Goal: Information Seeking & Learning: Check status

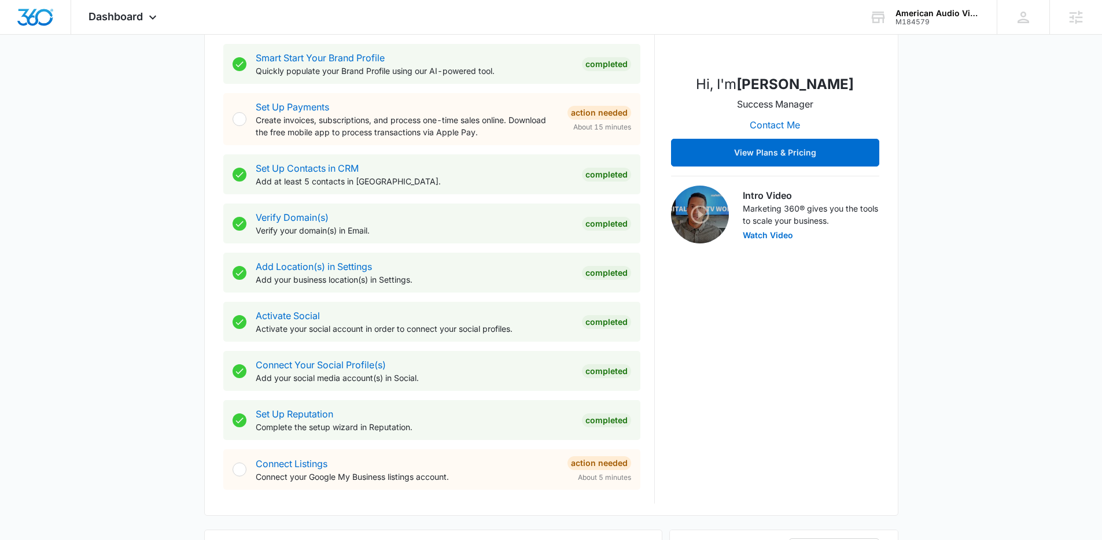
scroll to position [408, 0]
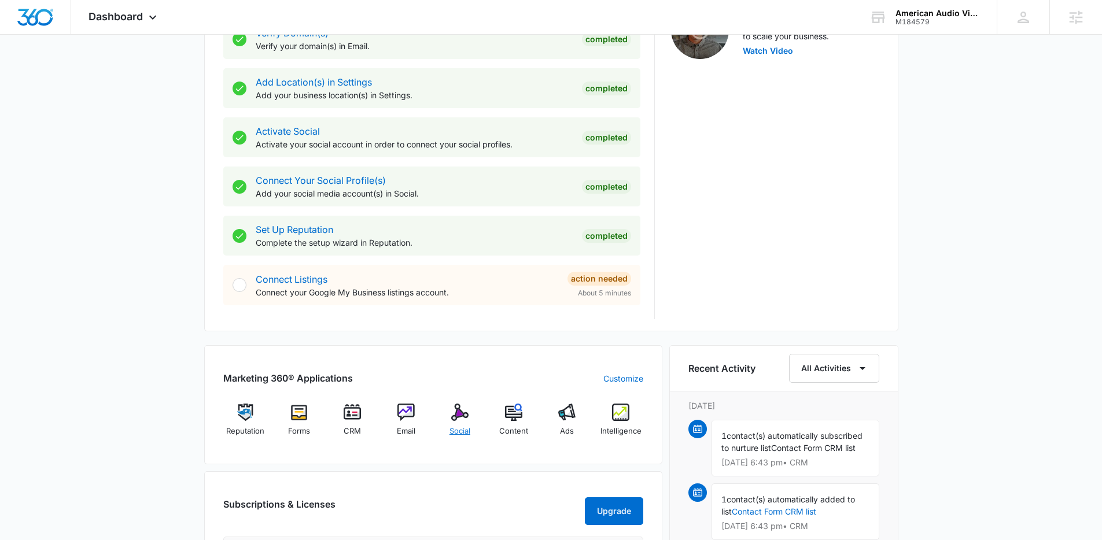
click at [463, 419] on img at bounding box center [459, 412] width 17 height 17
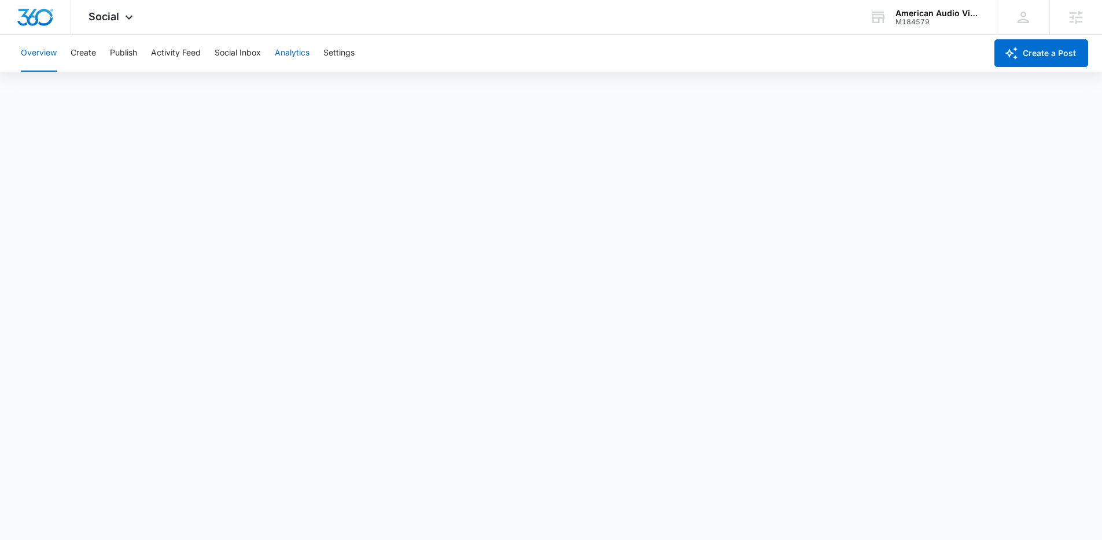
click at [292, 54] on button "Analytics" at bounding box center [292, 53] width 35 height 37
click at [375, 82] on button "Reports" at bounding box center [381, 88] width 30 height 32
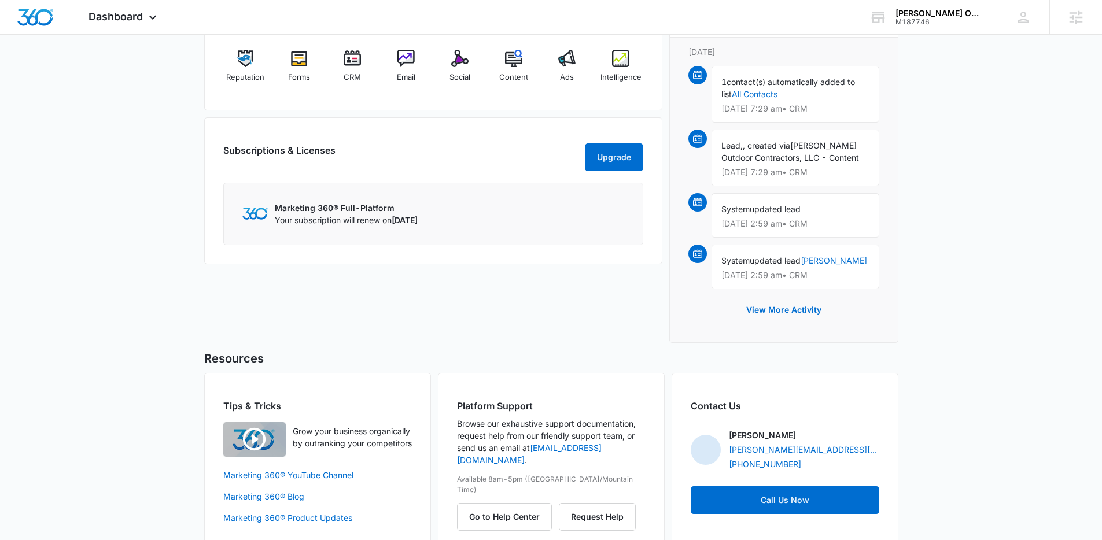
scroll to position [764, 0]
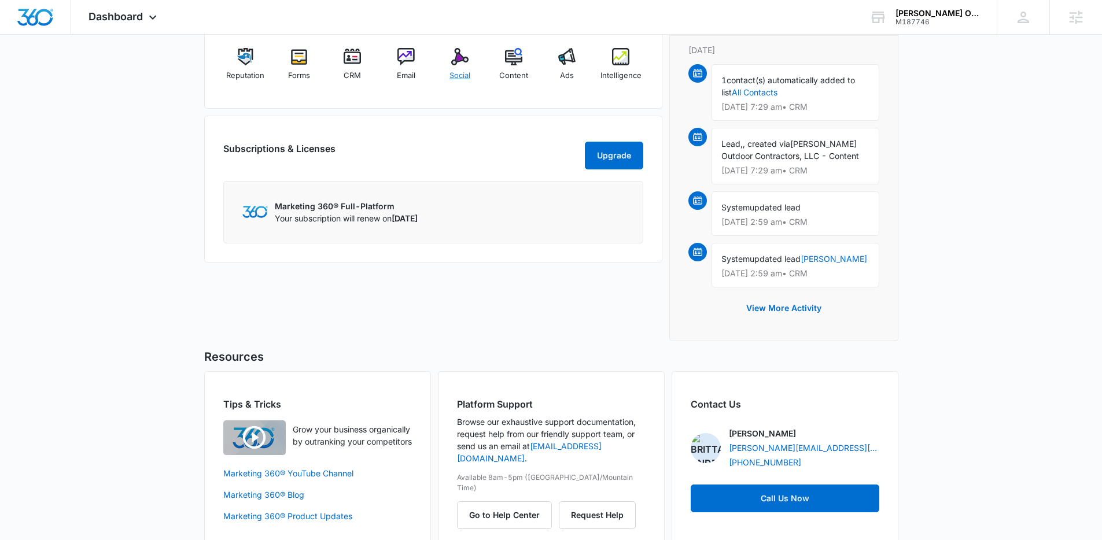
click at [459, 76] on span "Social" at bounding box center [460, 76] width 21 height 12
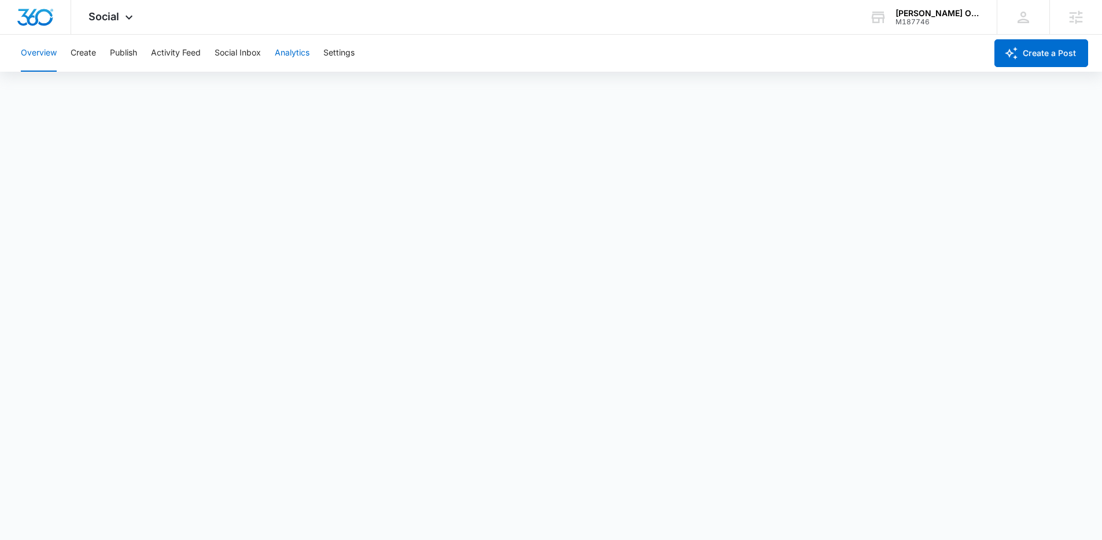
click at [295, 52] on button "Analytics" at bounding box center [292, 53] width 35 height 37
click at [367, 93] on button "Reports" at bounding box center [381, 88] width 30 height 32
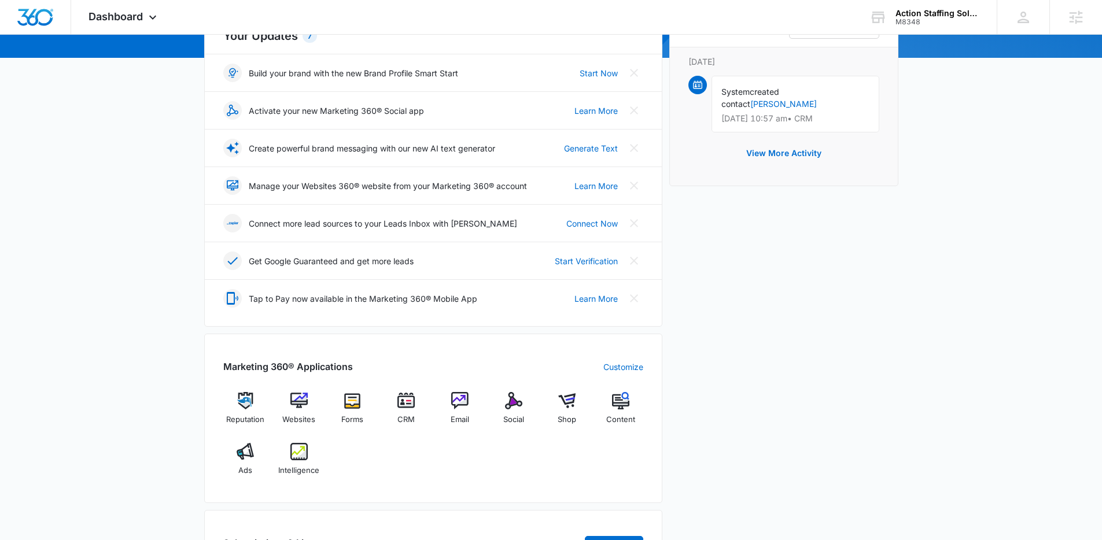
scroll to position [380, 0]
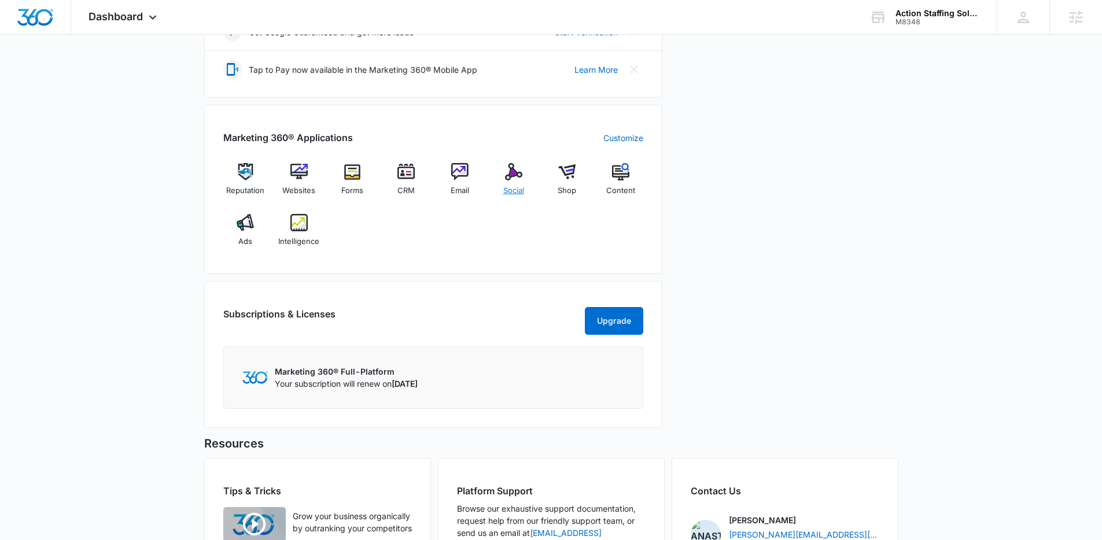
click at [509, 190] on span "Social" at bounding box center [513, 191] width 21 height 12
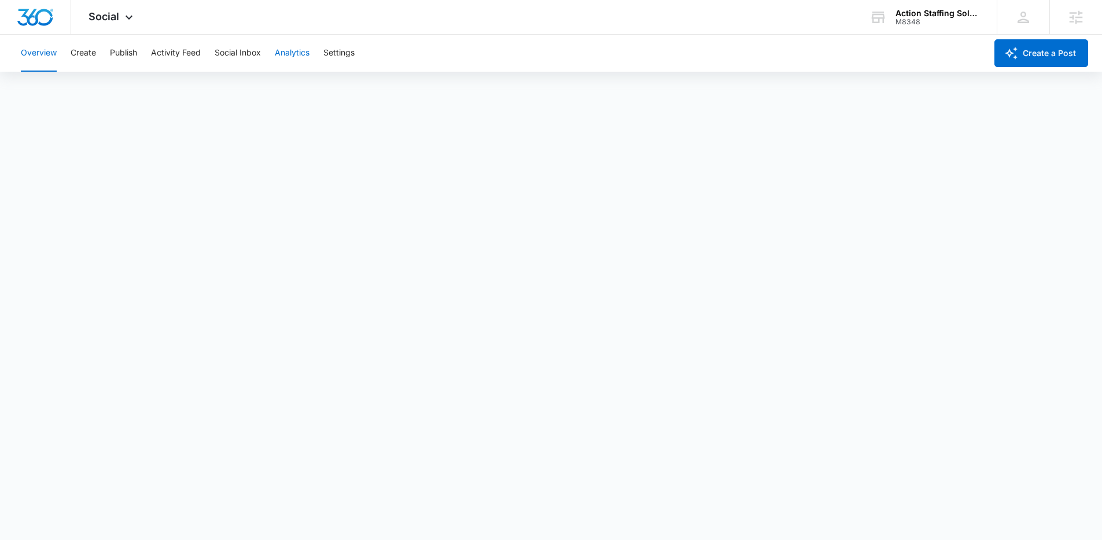
click at [297, 49] on button "Analytics" at bounding box center [292, 53] width 35 height 37
click at [369, 93] on button "Reports" at bounding box center [381, 88] width 30 height 32
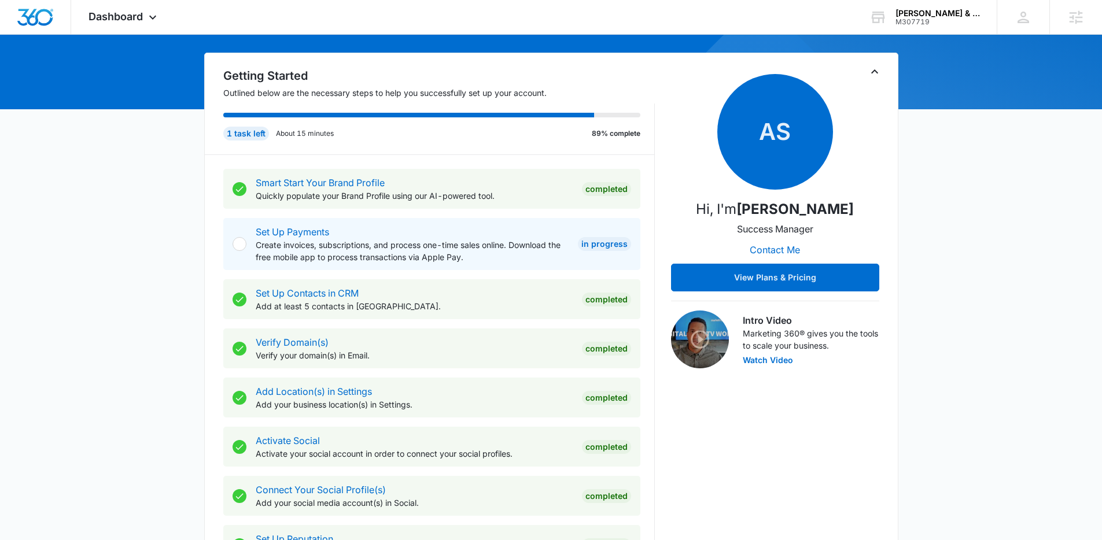
scroll to position [393, 0]
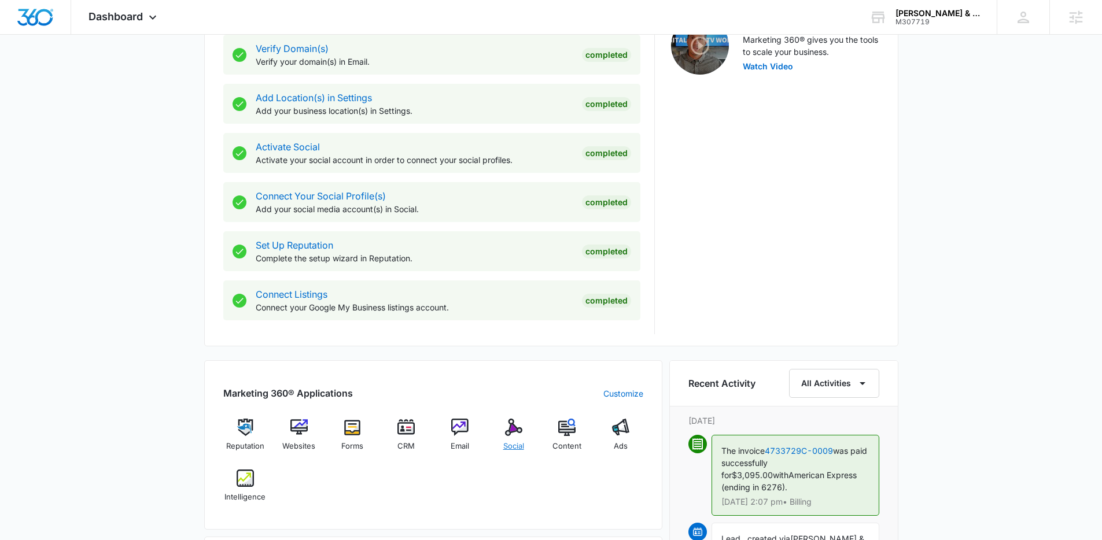
click at [516, 456] on div "Social" at bounding box center [513, 440] width 45 height 42
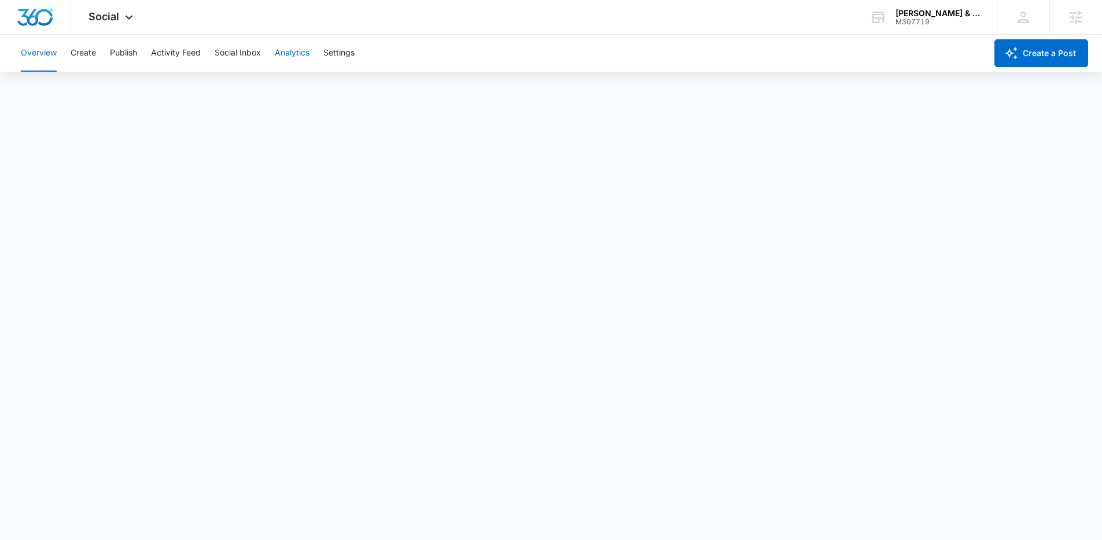
click at [279, 44] on button "Analytics" at bounding box center [292, 53] width 35 height 37
click at [371, 83] on button "Reports" at bounding box center [381, 88] width 30 height 32
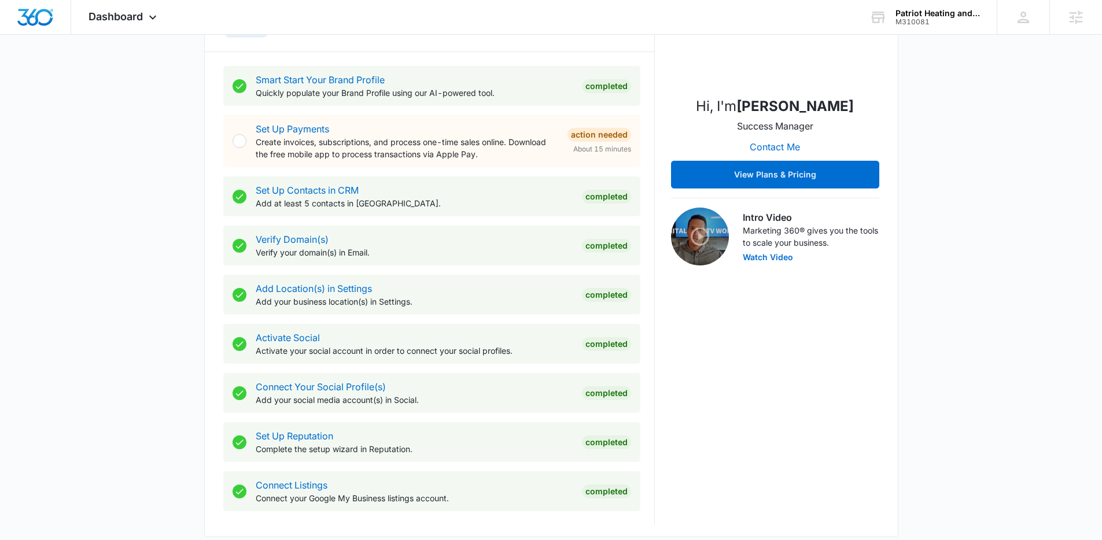
scroll to position [441, 0]
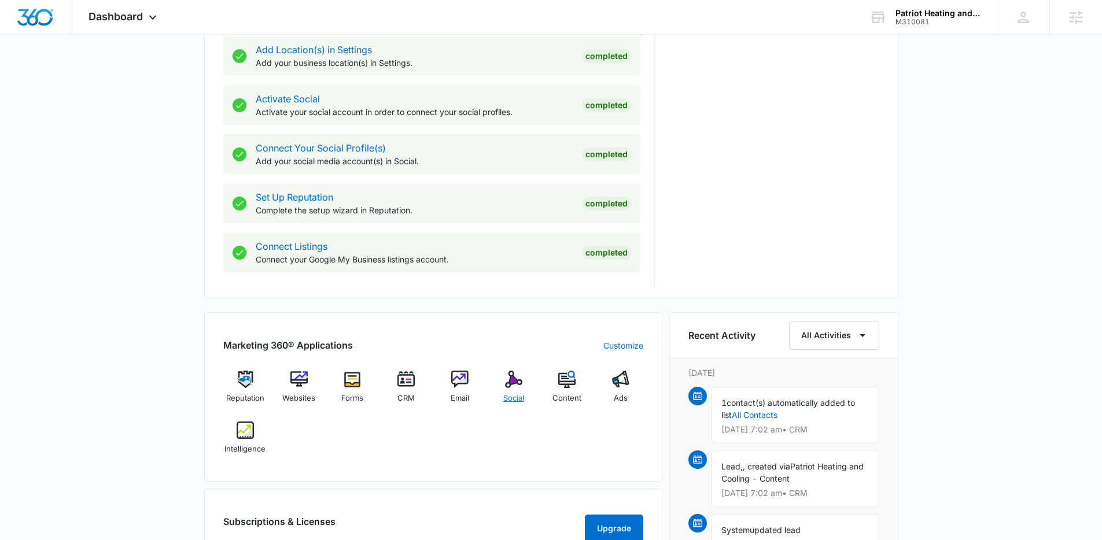
click at [505, 384] on img at bounding box center [513, 379] width 17 height 17
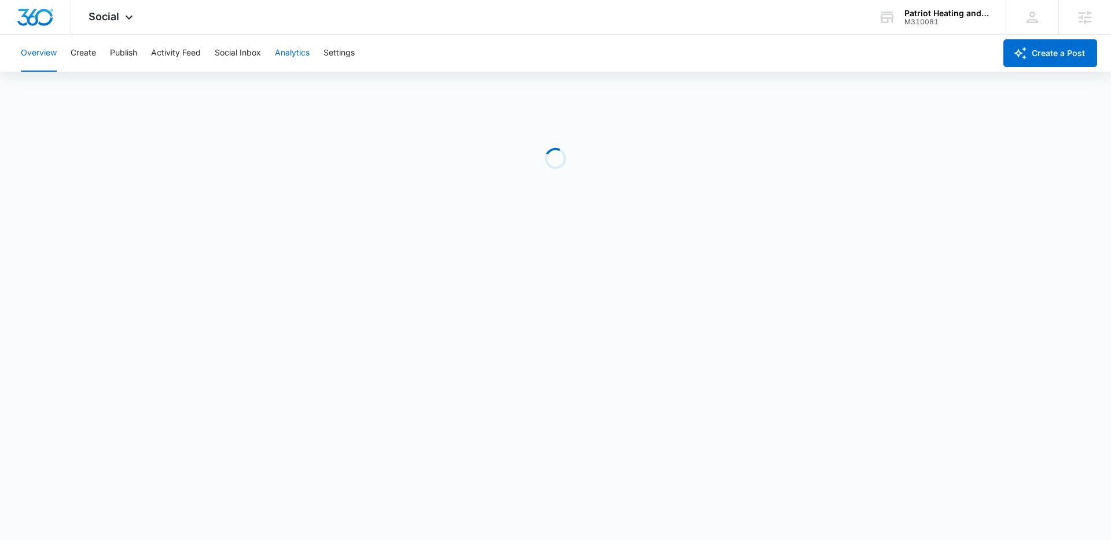
click at [282, 47] on button "Analytics" at bounding box center [292, 53] width 35 height 37
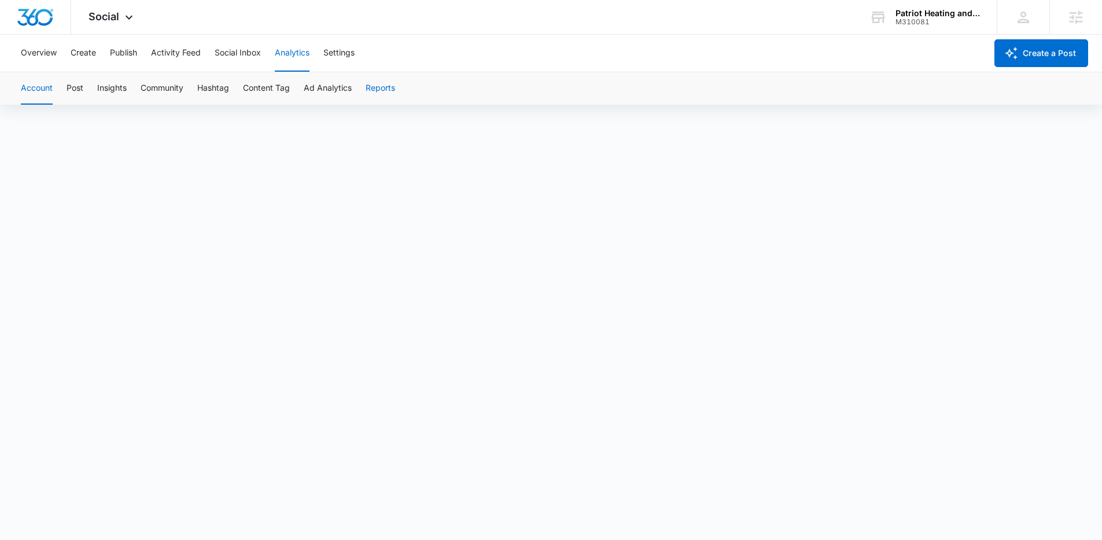
click at [374, 84] on button "Reports" at bounding box center [381, 88] width 30 height 32
click at [391, 85] on button "Reports" at bounding box center [381, 88] width 30 height 32
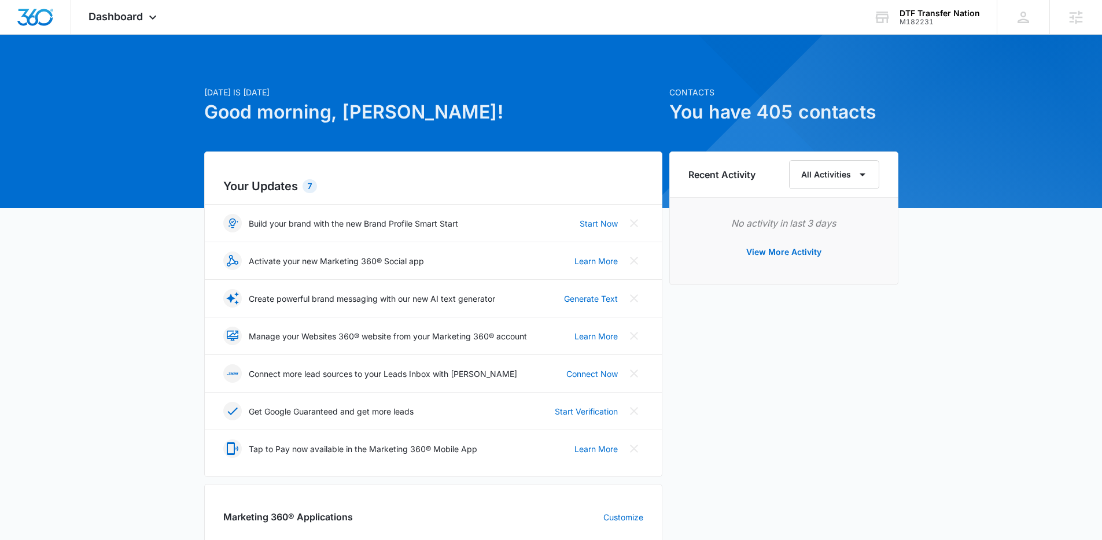
scroll to position [417, 0]
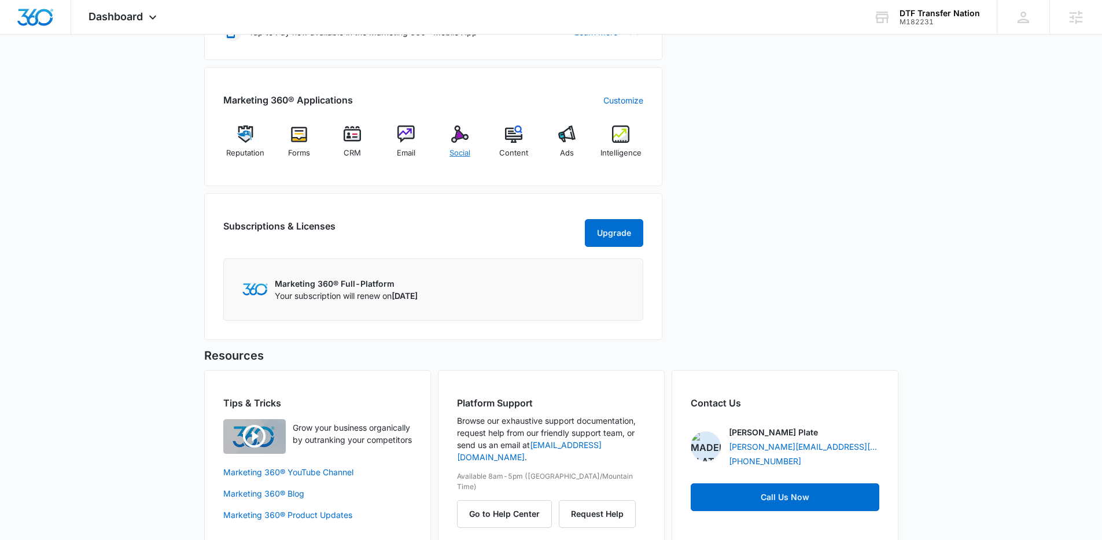
click at [461, 146] on div "Social" at bounding box center [460, 147] width 45 height 42
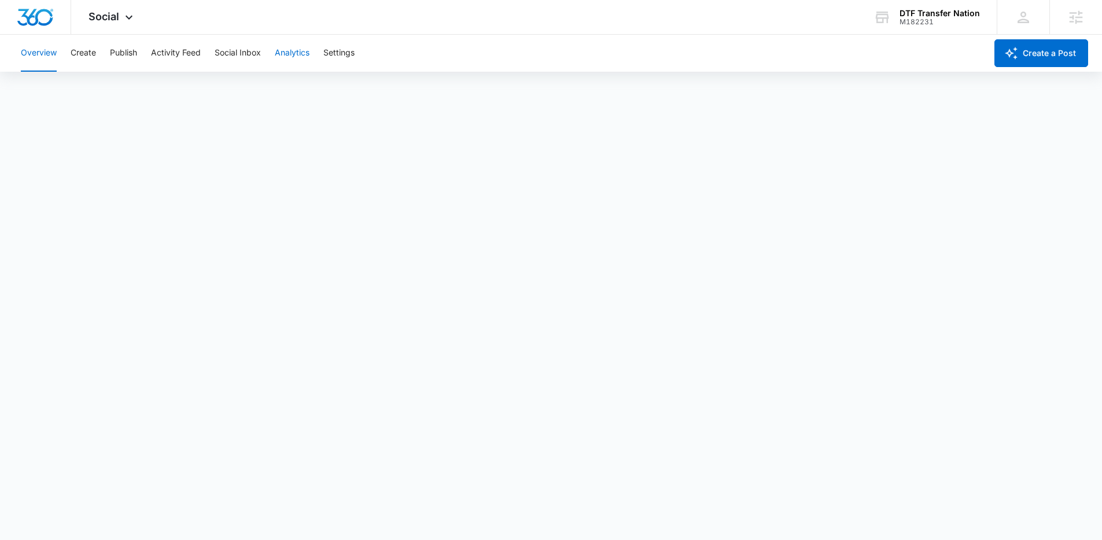
click at [290, 56] on button "Analytics" at bounding box center [292, 53] width 35 height 37
click at [378, 90] on button "Reports" at bounding box center [381, 88] width 30 height 32
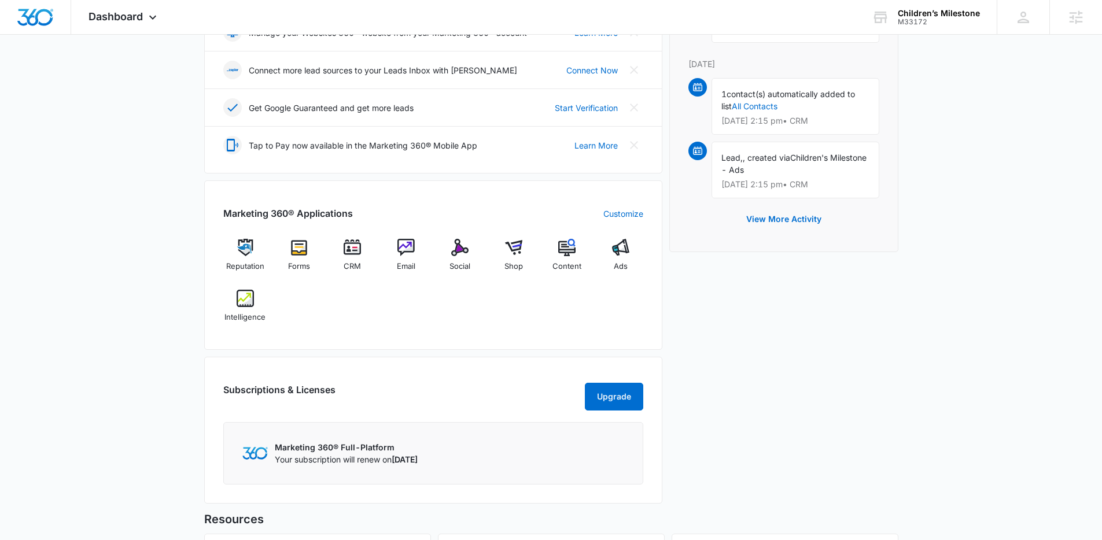
scroll to position [403, 0]
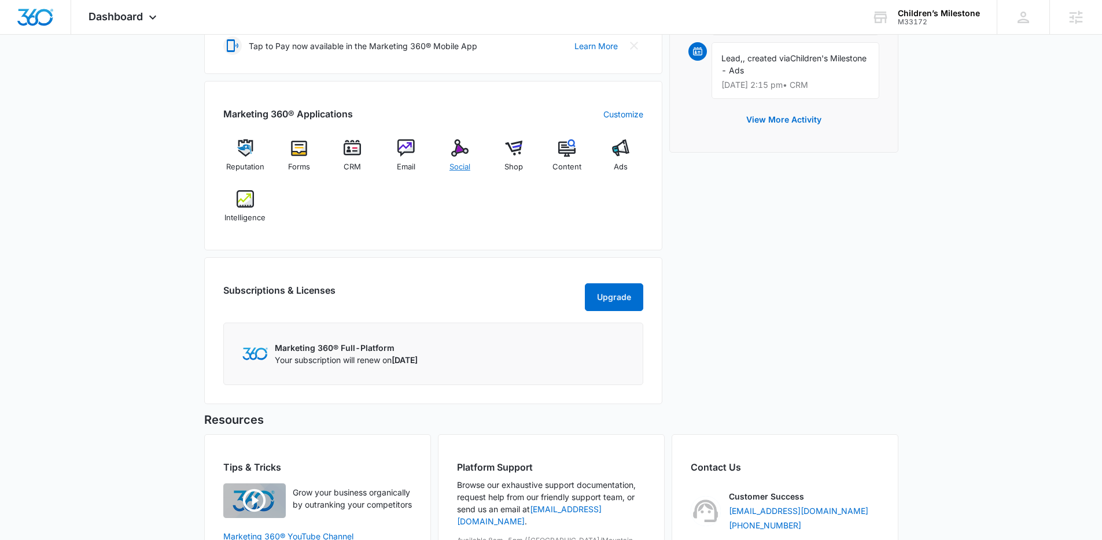
click at [464, 166] on span "Social" at bounding box center [460, 167] width 21 height 12
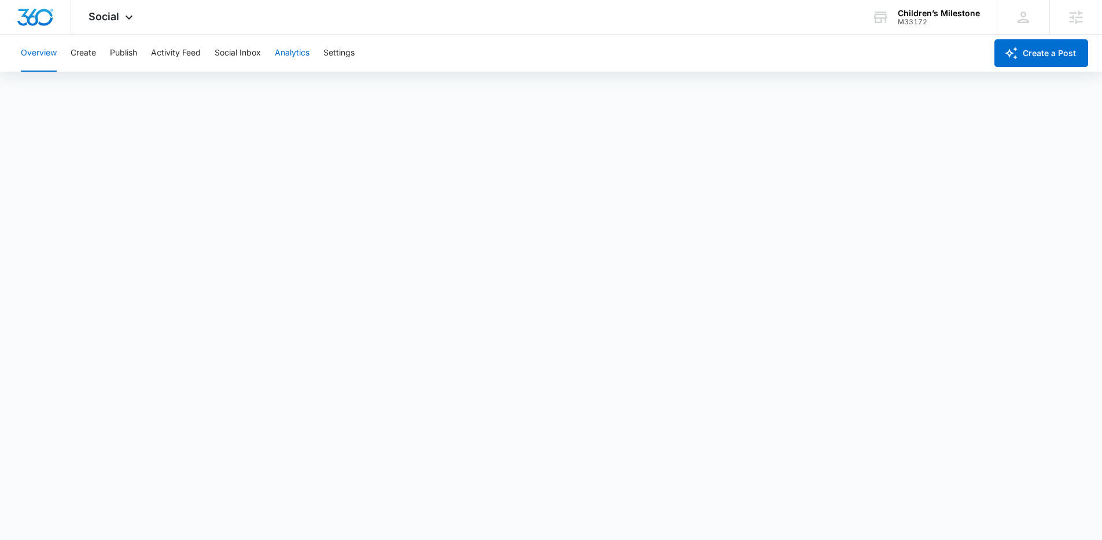
click at [301, 56] on button "Analytics" at bounding box center [292, 53] width 35 height 37
click at [377, 88] on button "Reports" at bounding box center [381, 88] width 30 height 32
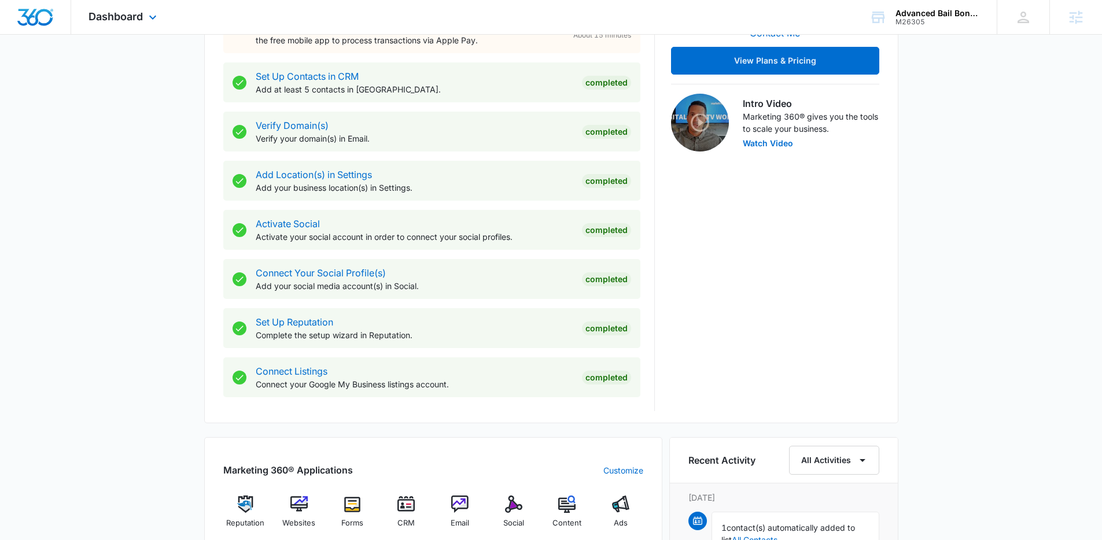
scroll to position [550, 0]
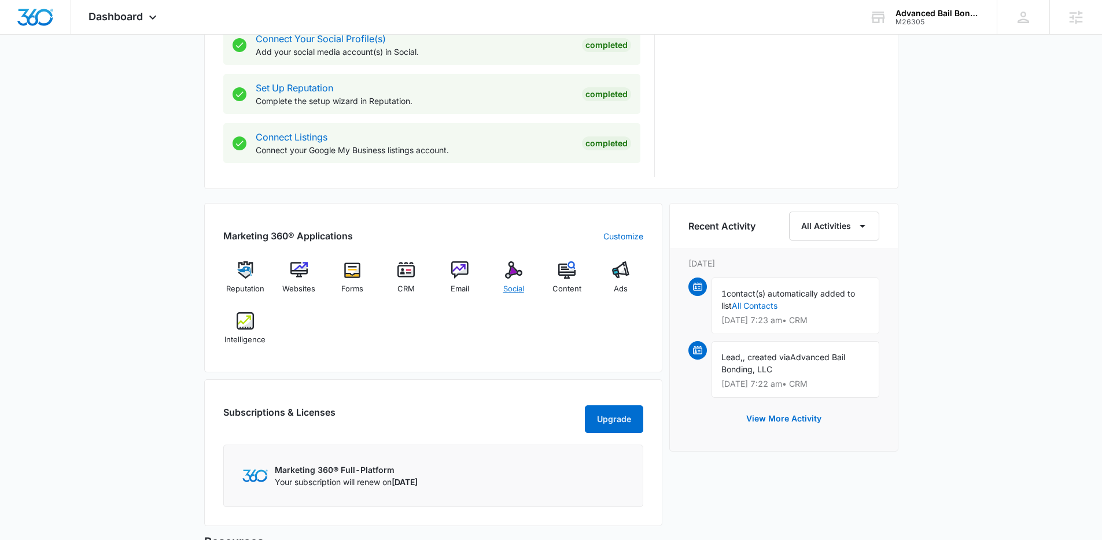
click at [513, 279] on div "Social" at bounding box center [513, 283] width 45 height 42
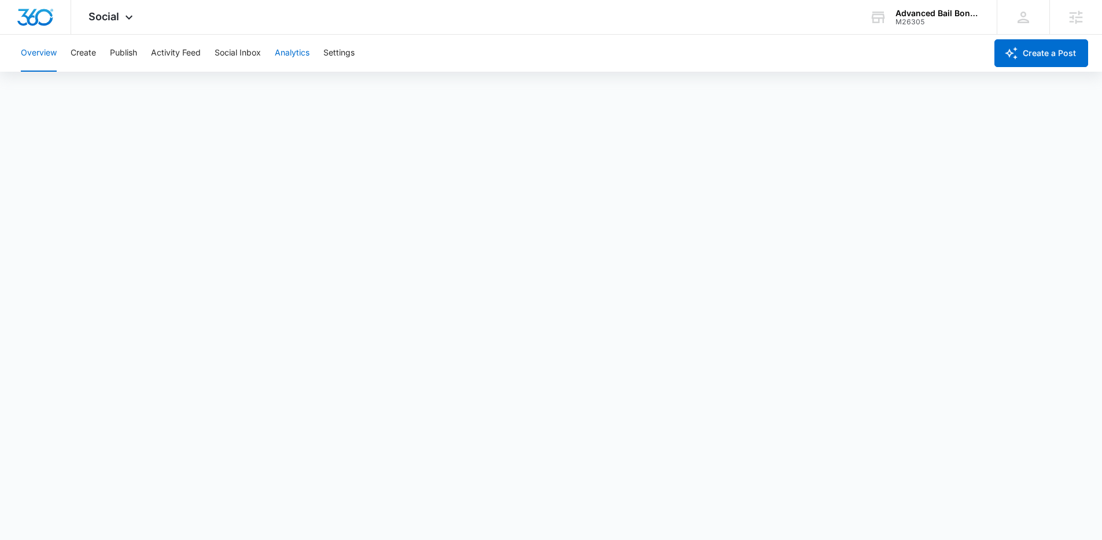
click at [307, 60] on button "Analytics" at bounding box center [292, 53] width 35 height 37
click at [378, 95] on button "Reports" at bounding box center [381, 88] width 30 height 32
